Goal: Information Seeking & Learning: Check status

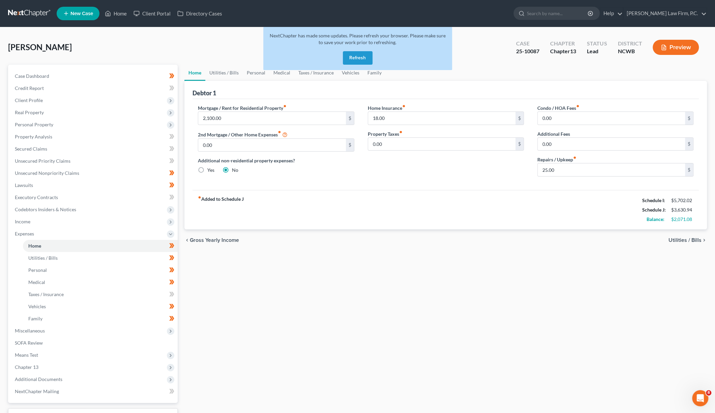
click at [354, 58] on button "Refresh" at bounding box center [358, 57] width 30 height 13
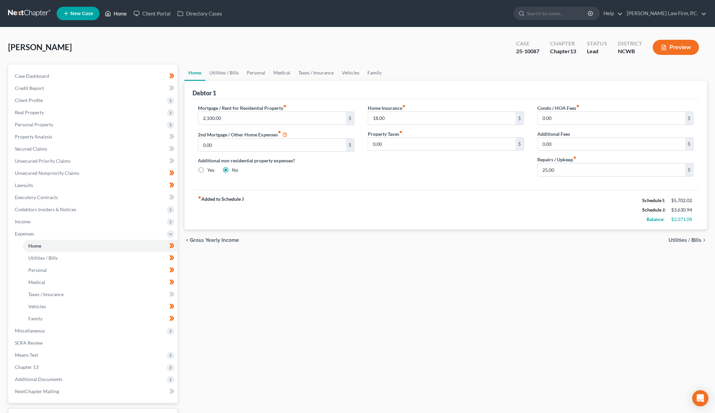
click at [117, 14] on link "Home" at bounding box center [115, 13] width 29 height 12
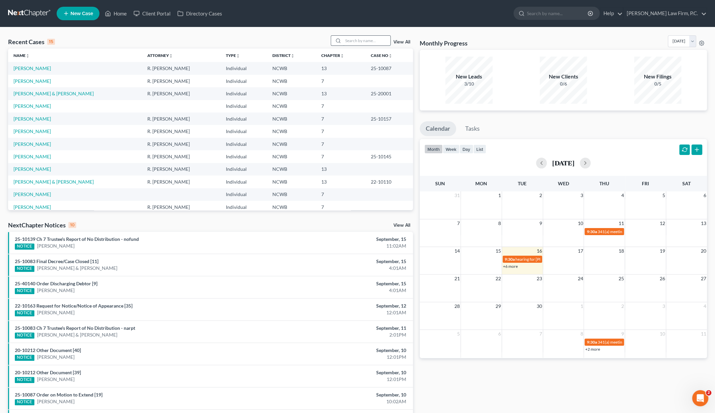
click at [357, 41] on input "search" at bounding box center [366, 41] width 47 height 10
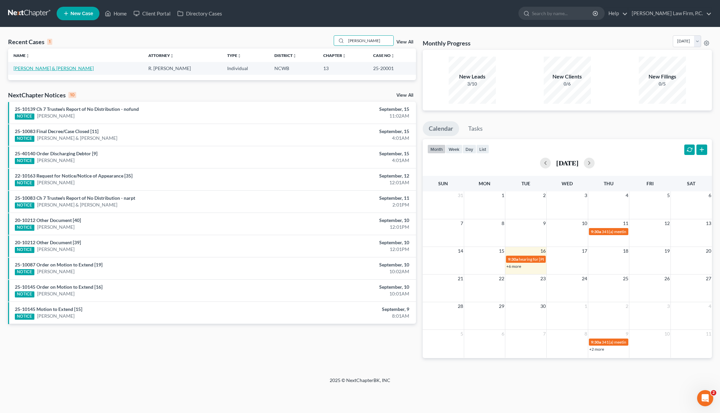
type input "mackey"
click at [35, 69] on link "Mackey, Crawford & Mackey , Kimie" at bounding box center [53, 68] width 80 height 6
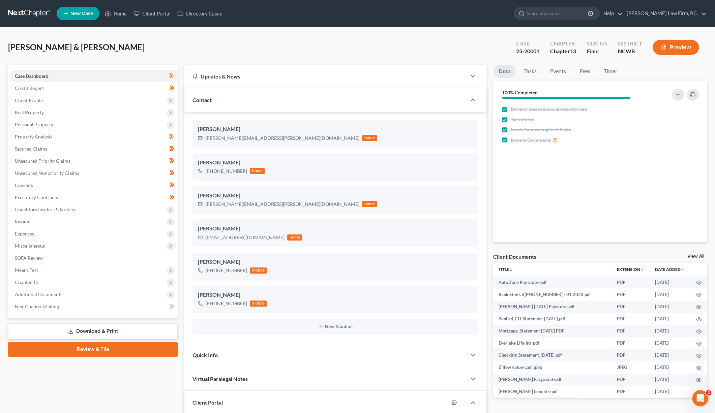
click at [234, 43] on div "Mackey, Crawford & Mackey , Kimie Upgraded Case 25-20001 Chapter Chapter 13 Sta…" at bounding box center [357, 49] width 698 height 29
click at [562, 16] on input "search" at bounding box center [558, 13] width 62 height 12
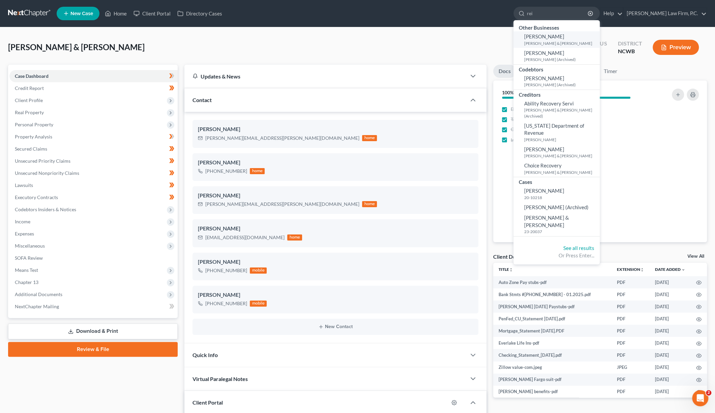
type input "rei"
click at [564, 37] on span "Ronald R. Reinolds" at bounding box center [544, 36] width 40 height 6
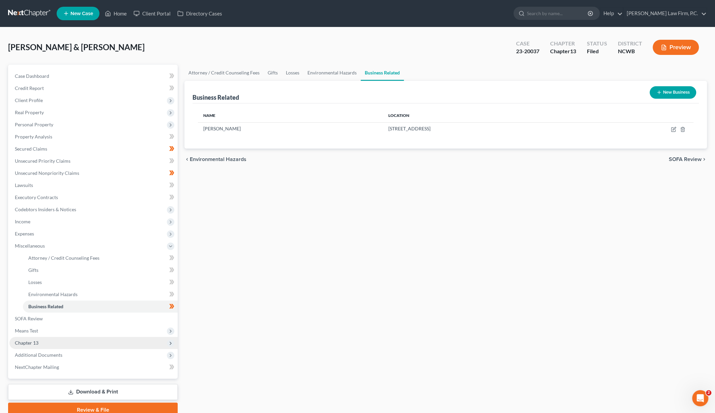
click at [28, 345] on span "Chapter 13" at bounding box center [27, 343] width 24 height 6
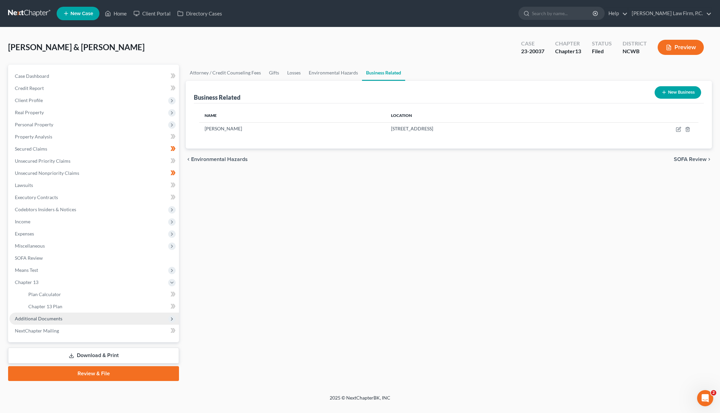
click at [28, 316] on span "Additional Documents" at bounding box center [39, 319] width 48 height 6
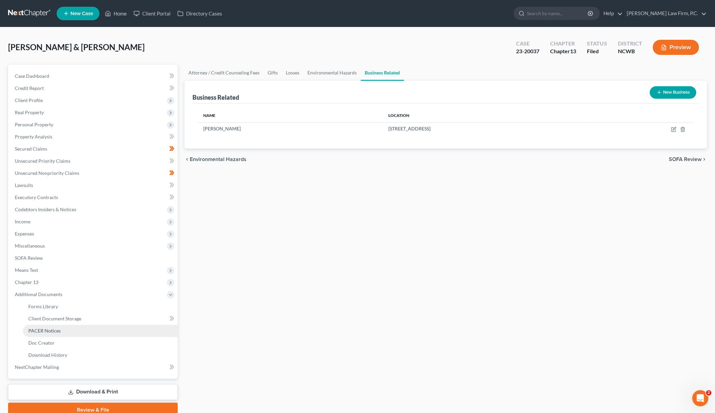
click at [32, 330] on span "PACER Notices" at bounding box center [44, 331] width 32 height 6
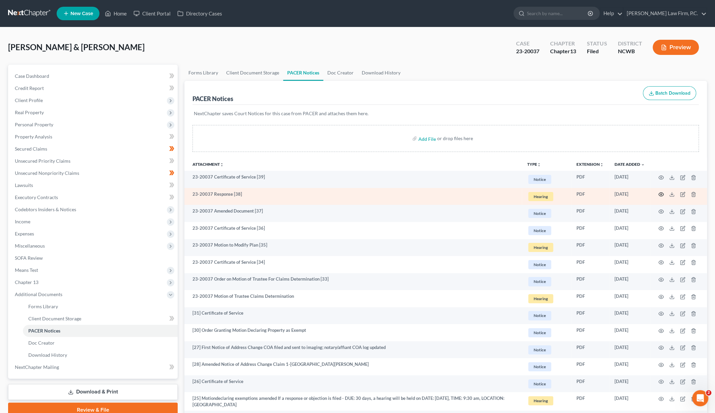
click at [661, 195] on icon "button" at bounding box center [660, 194] width 5 height 5
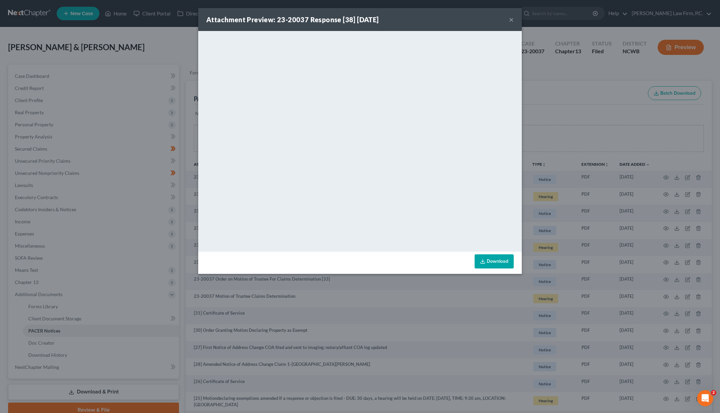
click at [489, 259] on link "Download" at bounding box center [493, 261] width 39 height 14
click at [511, 22] on button "×" at bounding box center [511, 19] width 5 height 8
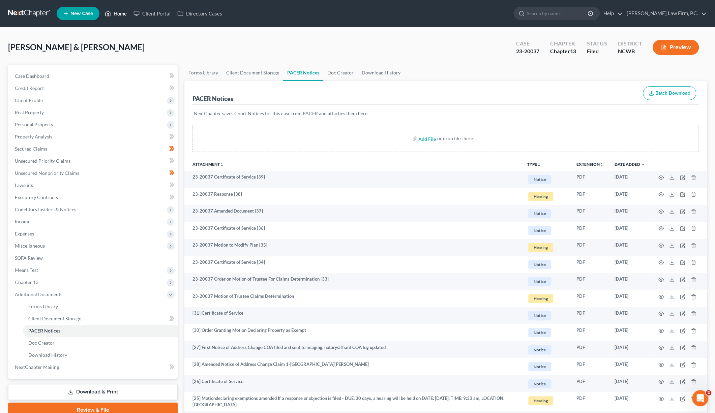
click at [117, 14] on link "Home" at bounding box center [115, 13] width 29 height 12
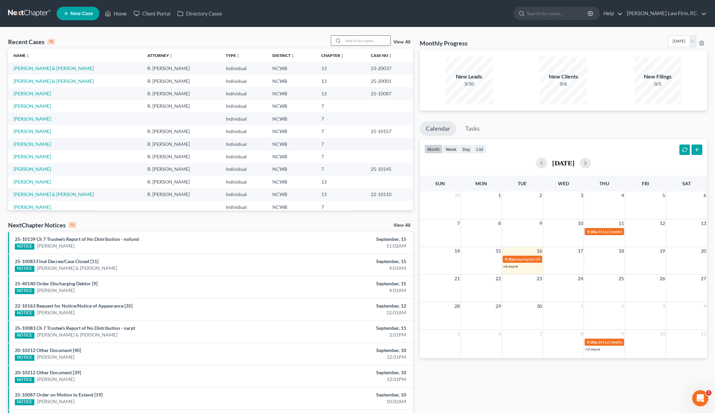
click at [353, 43] on input "search" at bounding box center [366, 41] width 47 height 10
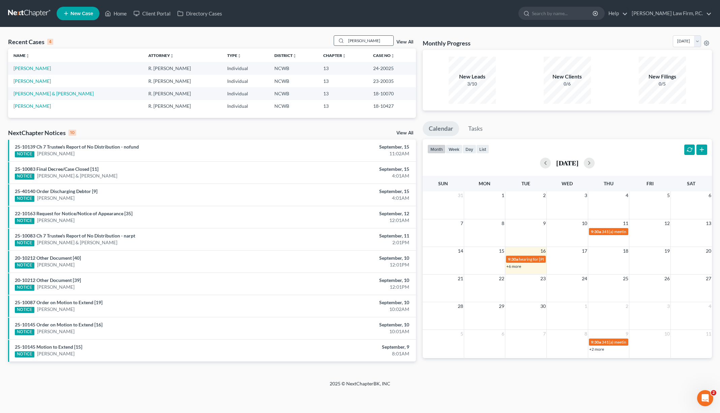
type input "jones"
click at [31, 79] on link "Jones, Rebeccah" at bounding box center [31, 81] width 37 height 6
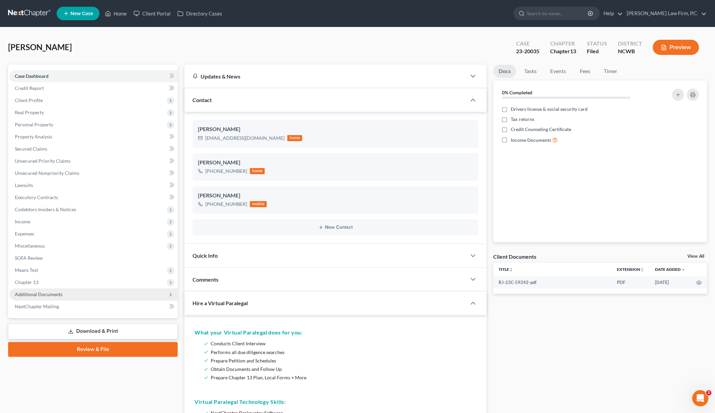
click at [34, 295] on span "Additional Documents" at bounding box center [39, 294] width 48 height 6
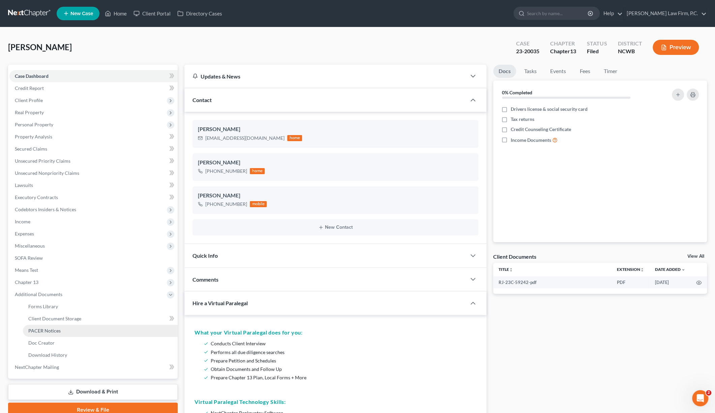
click at [37, 331] on span "PACER Notices" at bounding box center [44, 331] width 32 height 6
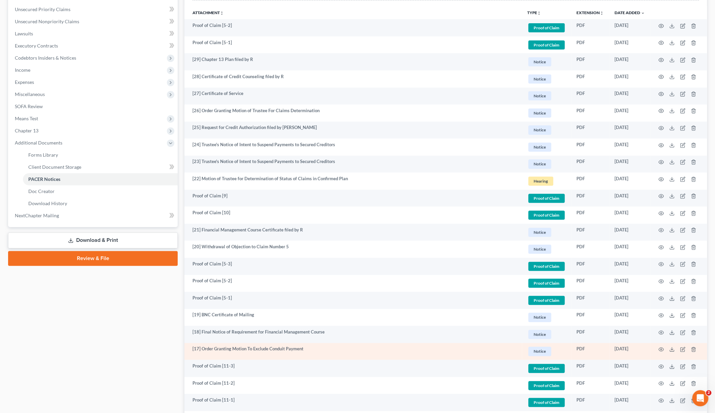
scroll to position [202, 0]
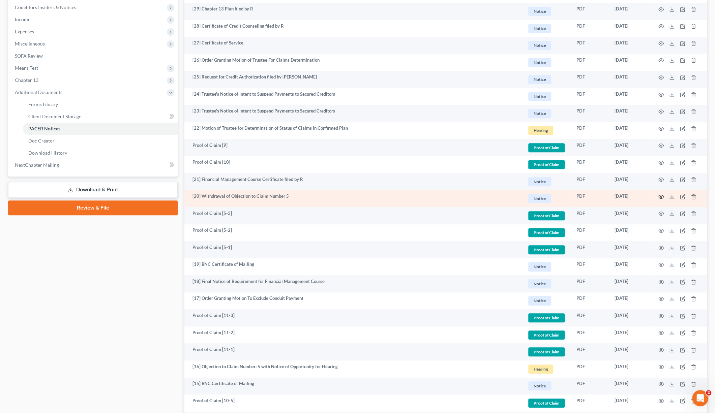
click at [660, 196] on circle "button" at bounding box center [660, 196] width 1 height 1
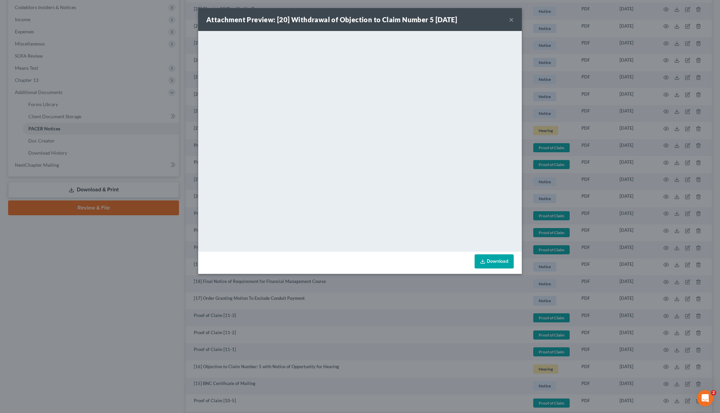
click at [511, 21] on button "×" at bounding box center [511, 19] width 5 height 8
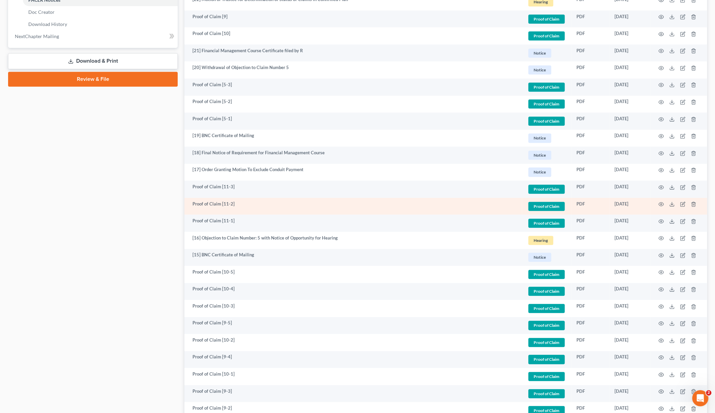
scroll to position [337, 0]
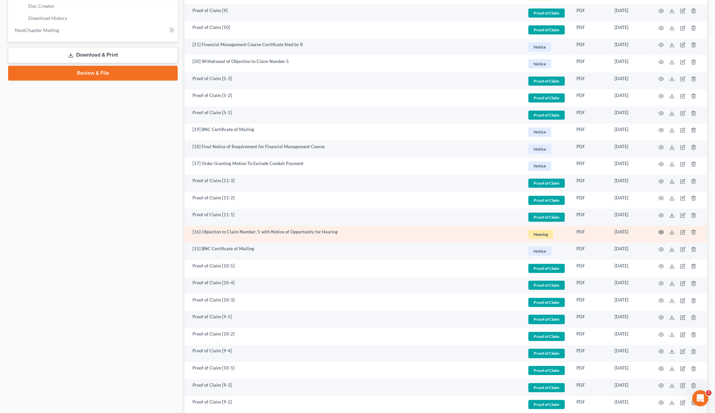
click at [660, 232] on circle "button" at bounding box center [660, 231] width 1 height 1
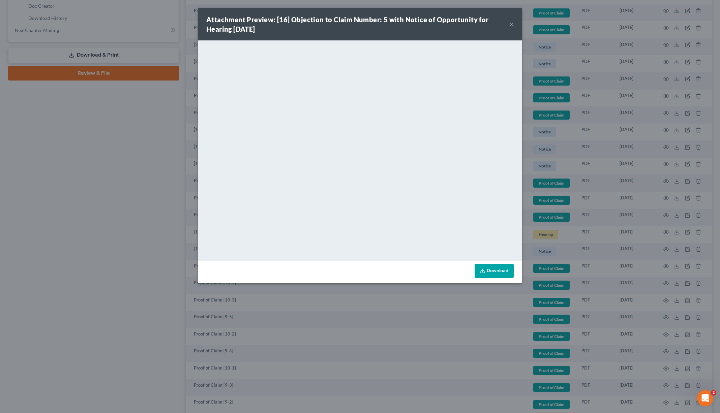
click at [97, 200] on div "Attachment Preview: [16] Objection to Claim Number: 5 with Notice of Opportunit…" at bounding box center [360, 206] width 720 height 413
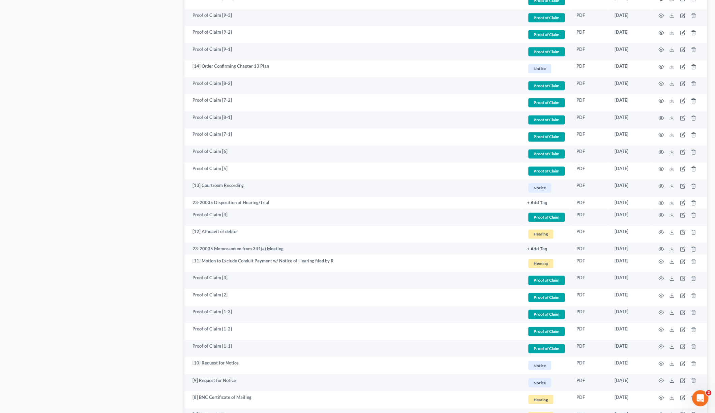
scroll to position [708, 0]
